Goal: Information Seeking & Learning: Compare options

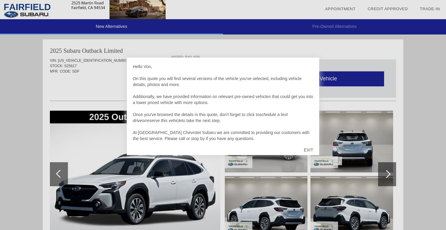
click at [313, 141] on div "Hello Von, On this quote you will find several versions of the vehicle you've s…" at bounding box center [223, 107] width 192 height 98
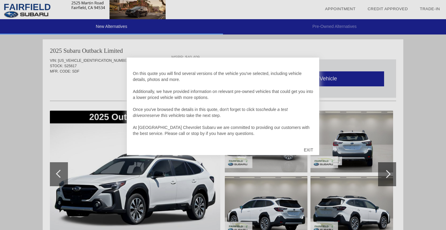
scroll to position [6, 0]
click at [310, 152] on div "EXIT" at bounding box center [308, 150] width 21 height 18
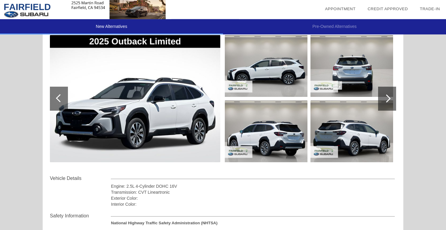
scroll to position [24, 0]
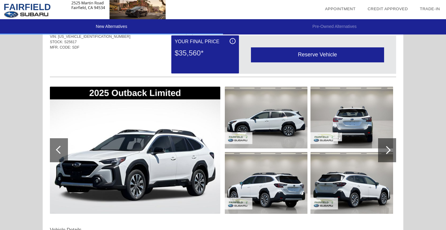
click at [385, 150] on div at bounding box center [386, 150] width 8 height 8
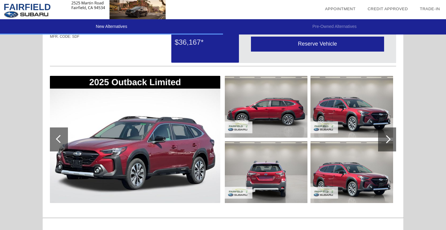
scroll to position [404, 0]
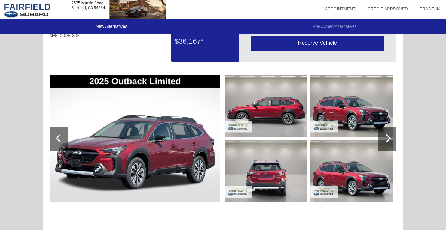
click at [390, 144] on div at bounding box center [387, 139] width 18 height 24
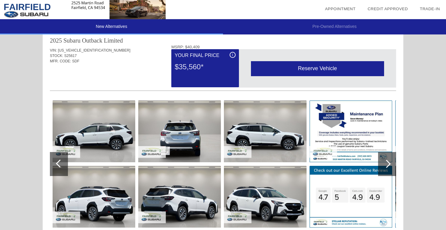
scroll to position [0, 0]
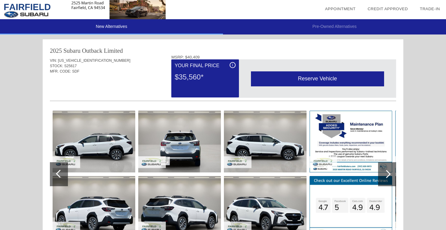
click at [342, 25] on li "Pre-Owned Alternatives" at bounding box center [334, 26] width 223 height 15
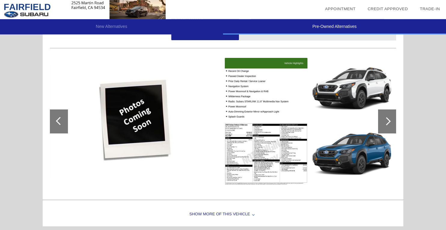
scroll to position [433, 0]
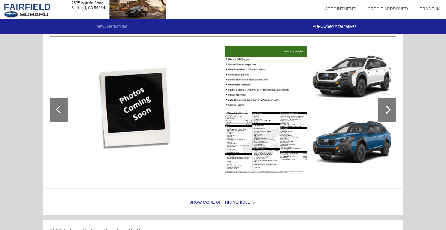
click at [371, 139] on img at bounding box center [351, 143] width 83 height 62
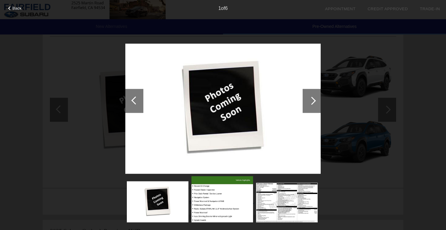
click at [307, 106] on div at bounding box center [311, 101] width 18 height 24
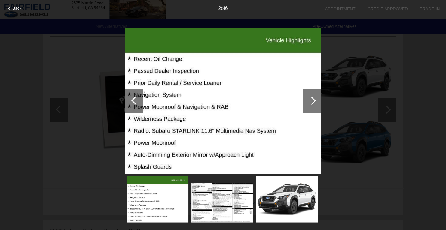
click at [393, 121] on div "Back 2 of 6" at bounding box center [223, 115] width 446 height 230
click at [311, 99] on div at bounding box center [312, 101] width 8 height 8
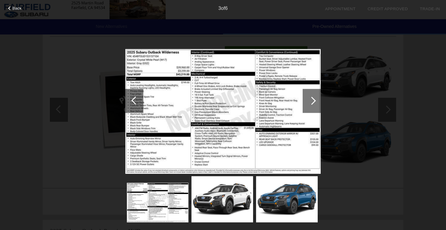
click at [21, 4] on div "3 of 6" at bounding box center [223, 6] width 446 height 12
click at [20, 7] on span "Back" at bounding box center [17, 8] width 9 height 5
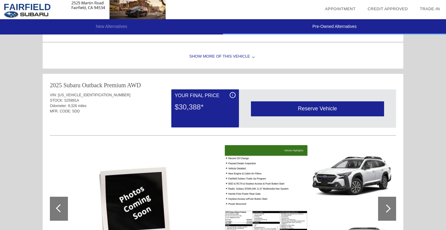
scroll to position [651, 0]
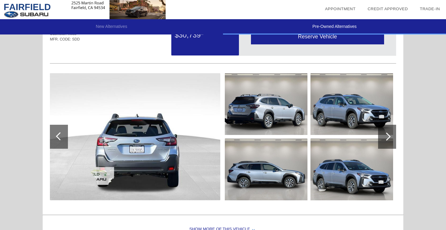
click at [112, 25] on li "New Alternatives" at bounding box center [111, 26] width 223 height 15
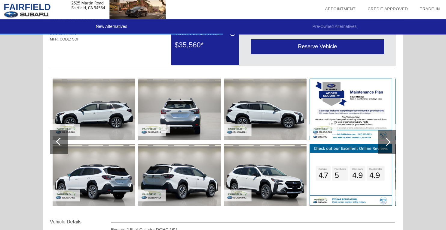
scroll to position [0, 0]
